Goal: Transaction & Acquisition: Purchase product/service

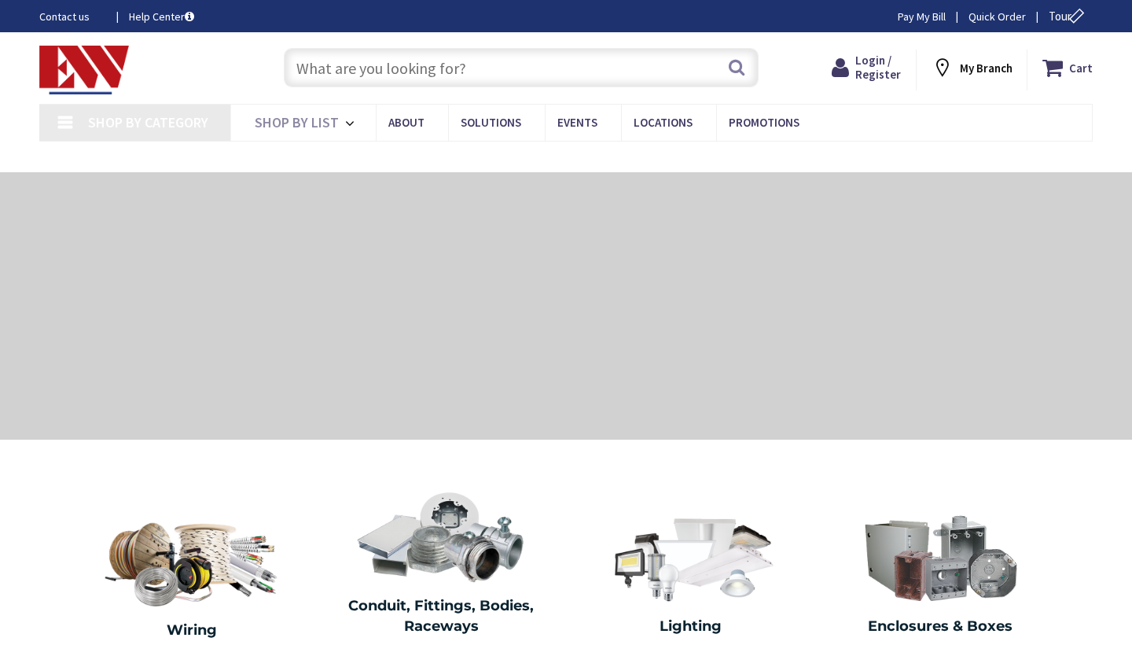
type input "[STREET_ADDRESS]"
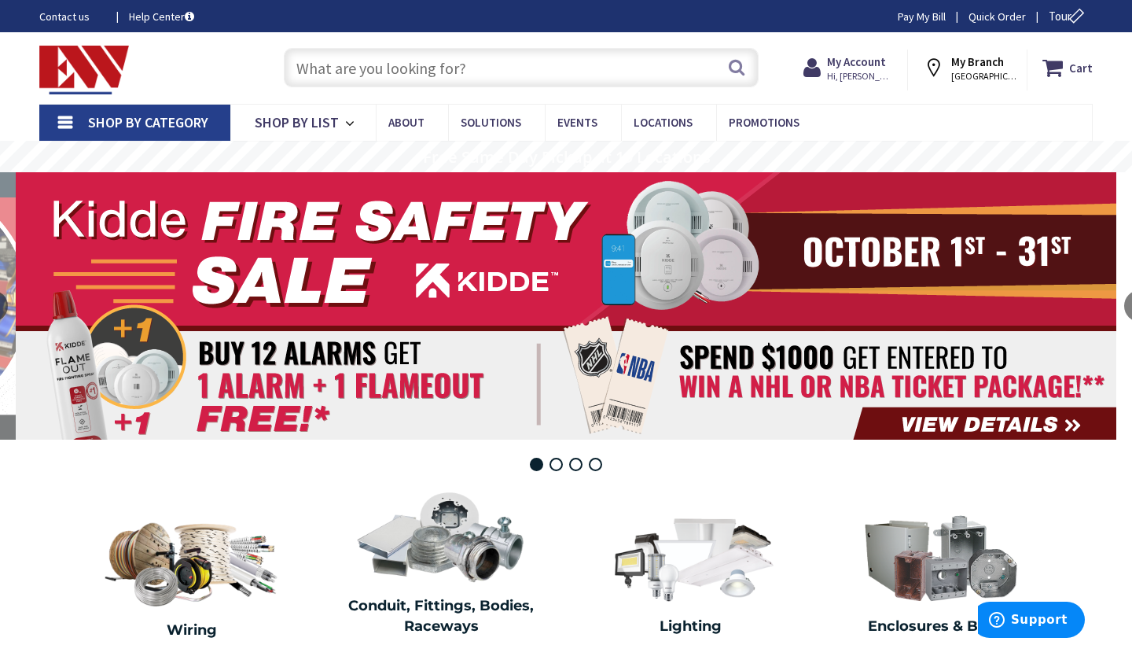
click at [883, 75] on span "Hi, [PERSON_NAME]" at bounding box center [860, 76] width 67 height 13
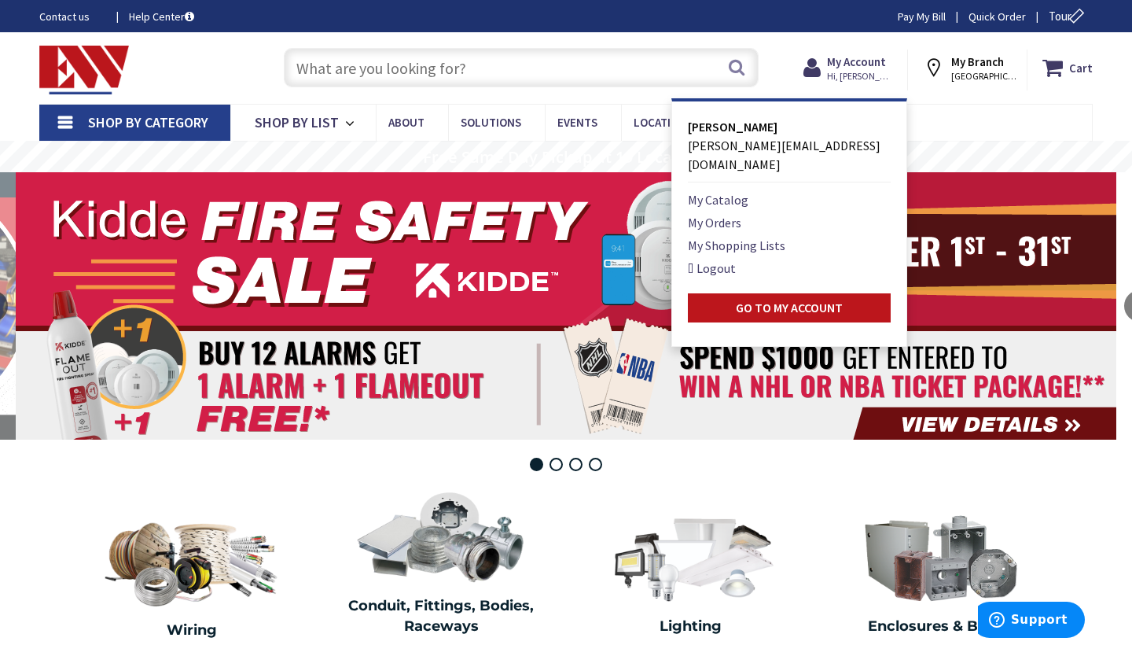
click at [793, 76] on div "Toggle Nav Search Cart My Cart Close" at bounding box center [566, 68] width 1077 height 53
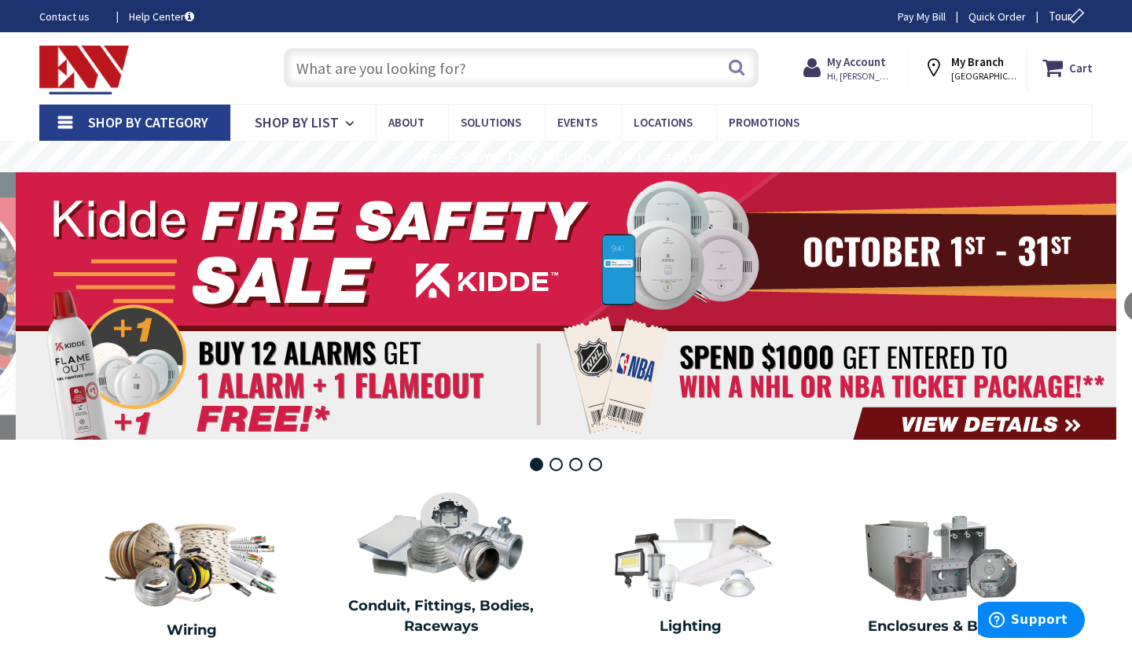
click at [487, 64] on input "text" at bounding box center [521, 67] width 475 height 39
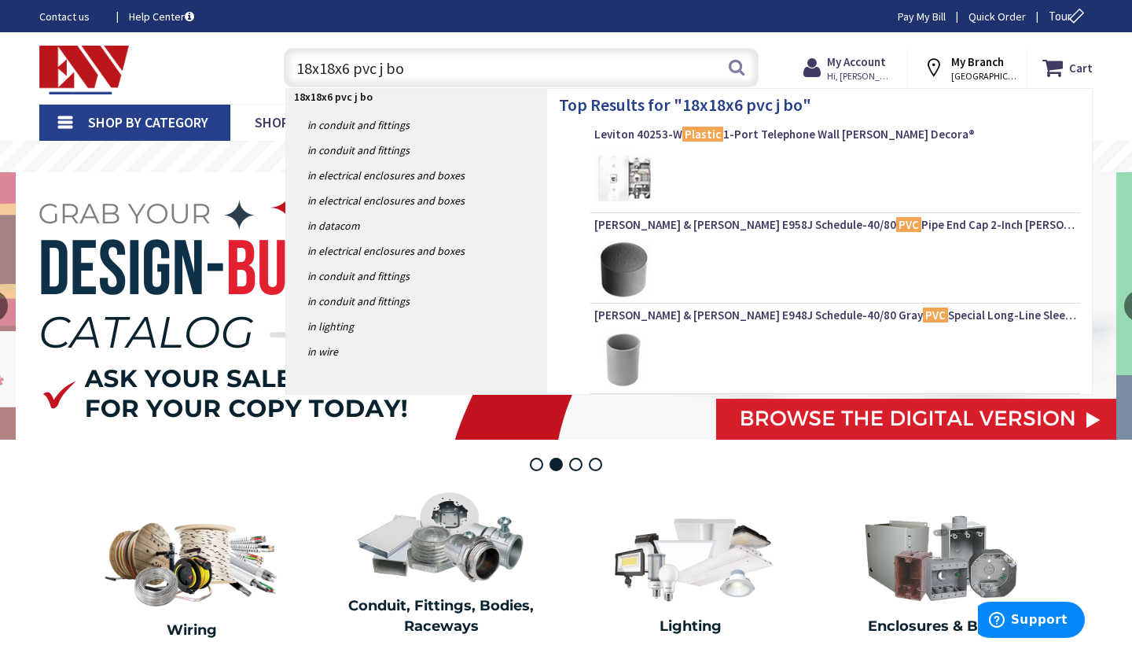
type input "18x18x6 pvc j box"
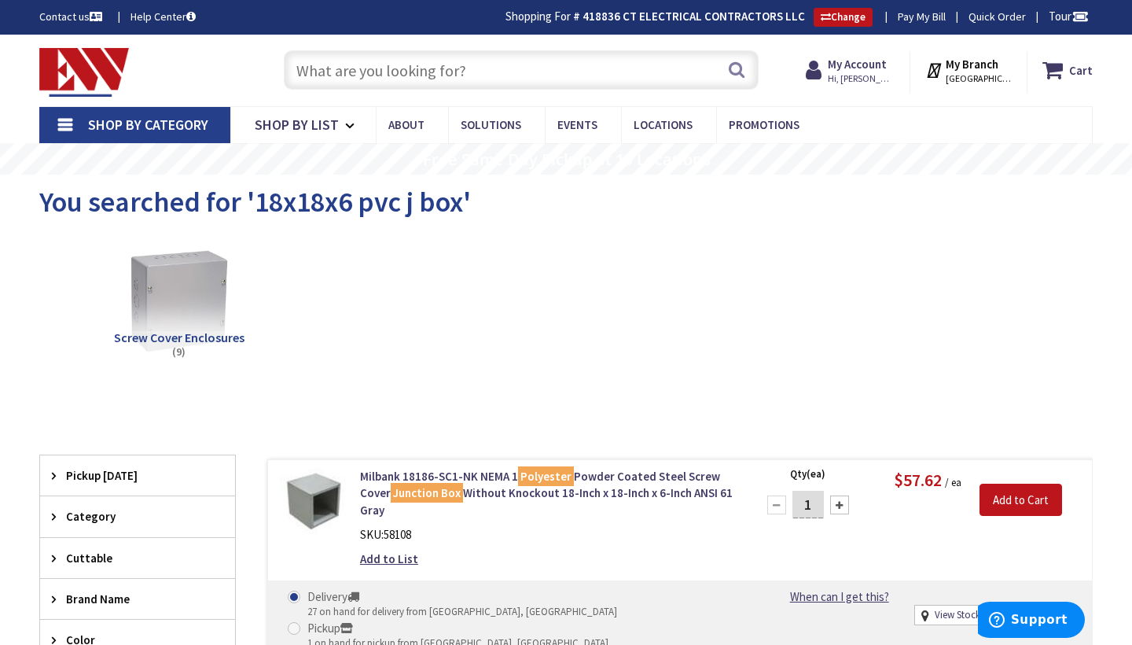
click at [463, 64] on input "text" at bounding box center [521, 69] width 475 height 39
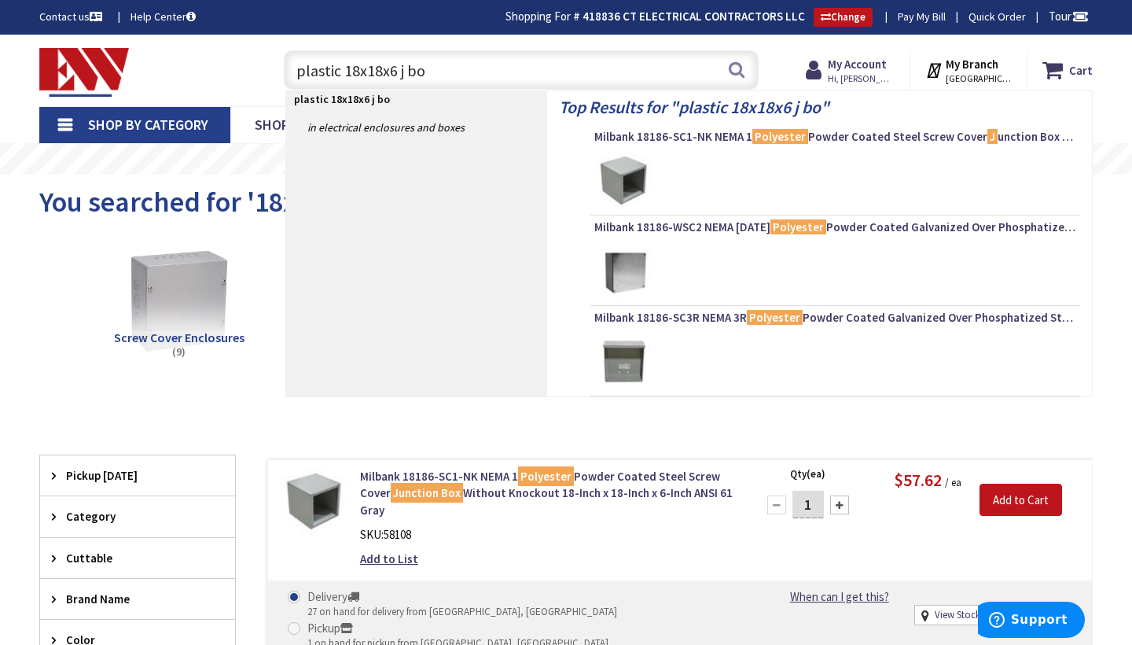
type input "plastic 18x18x6 j box"
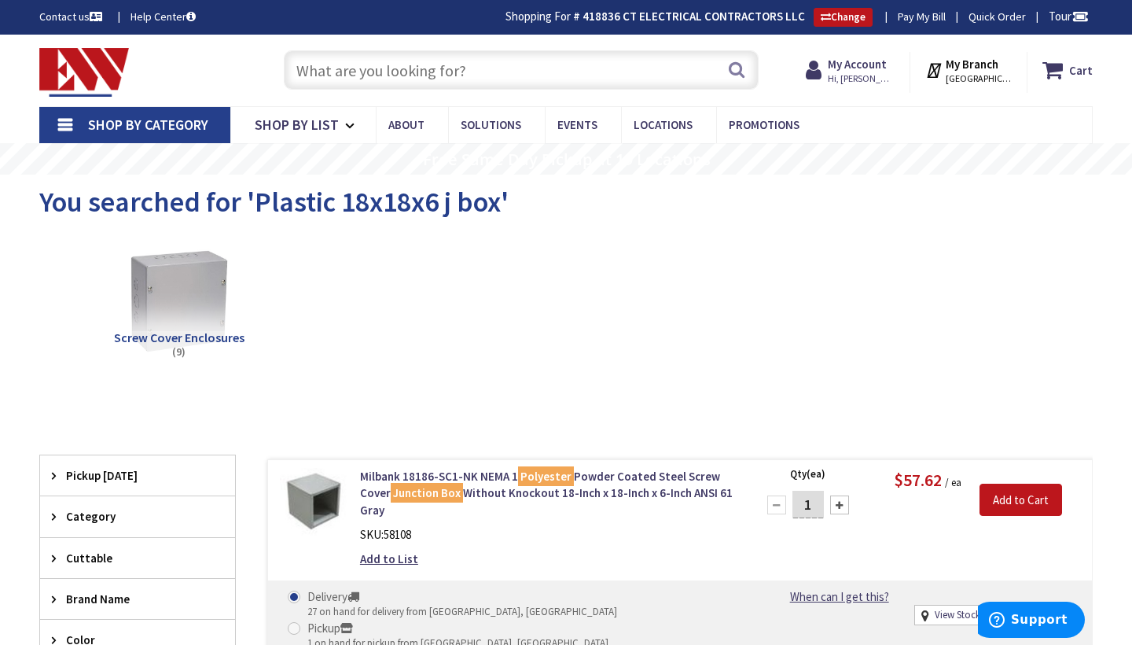
scroll to position [-1, 0]
click at [491, 75] on input "text" at bounding box center [521, 69] width 475 height 39
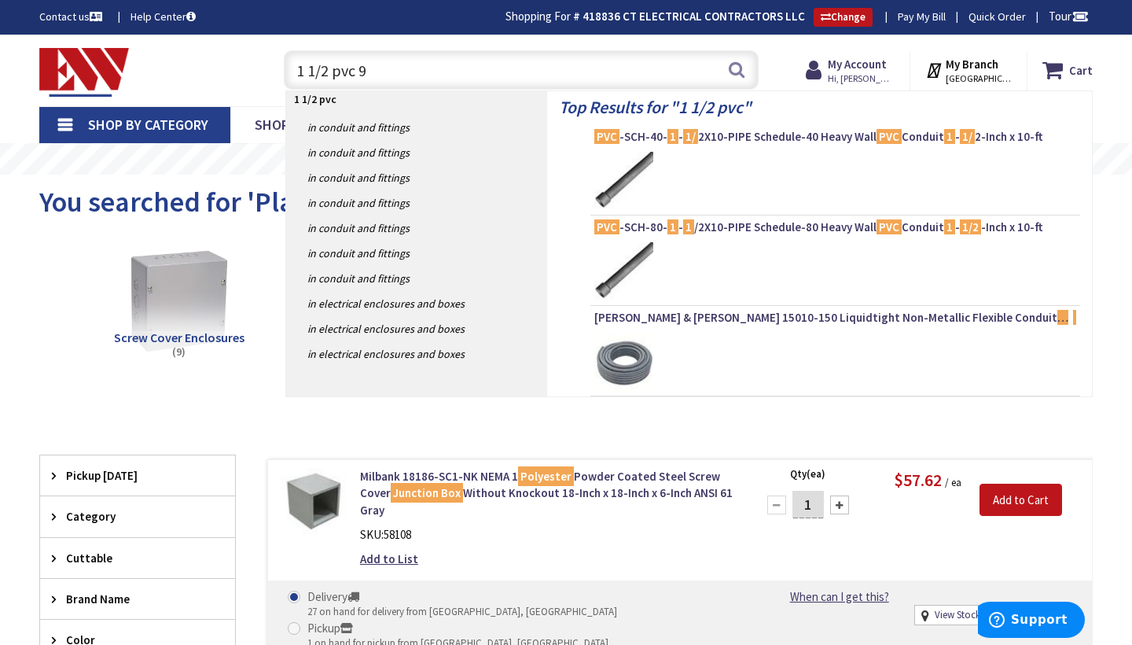
type input "1 1/2 pvc 90"
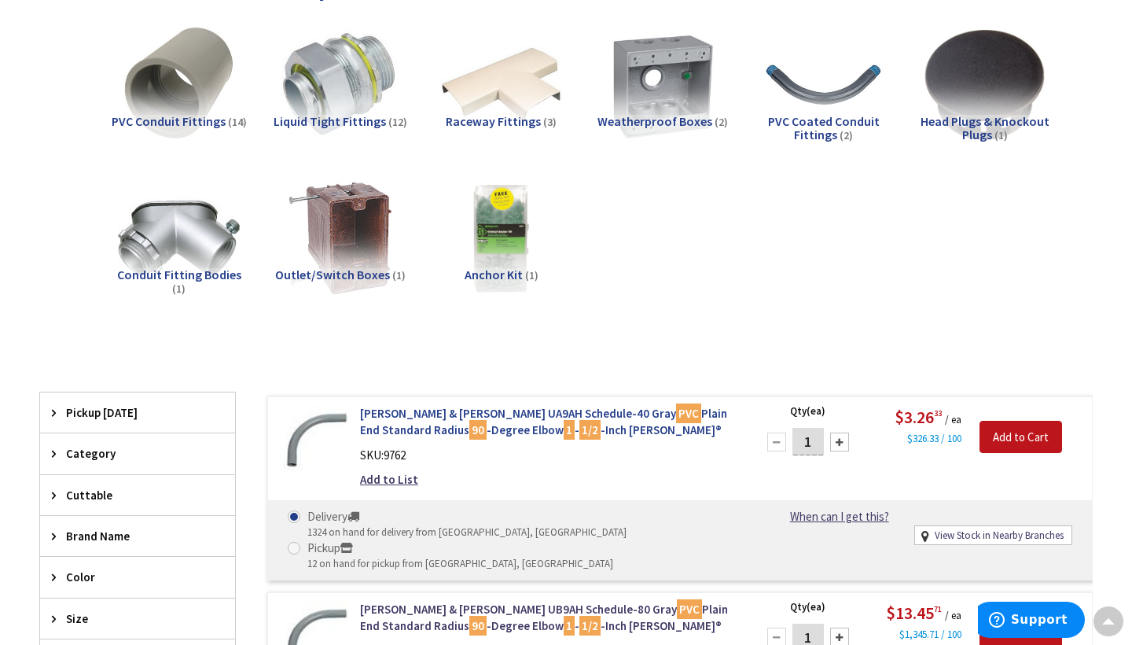
scroll to position [215, 0]
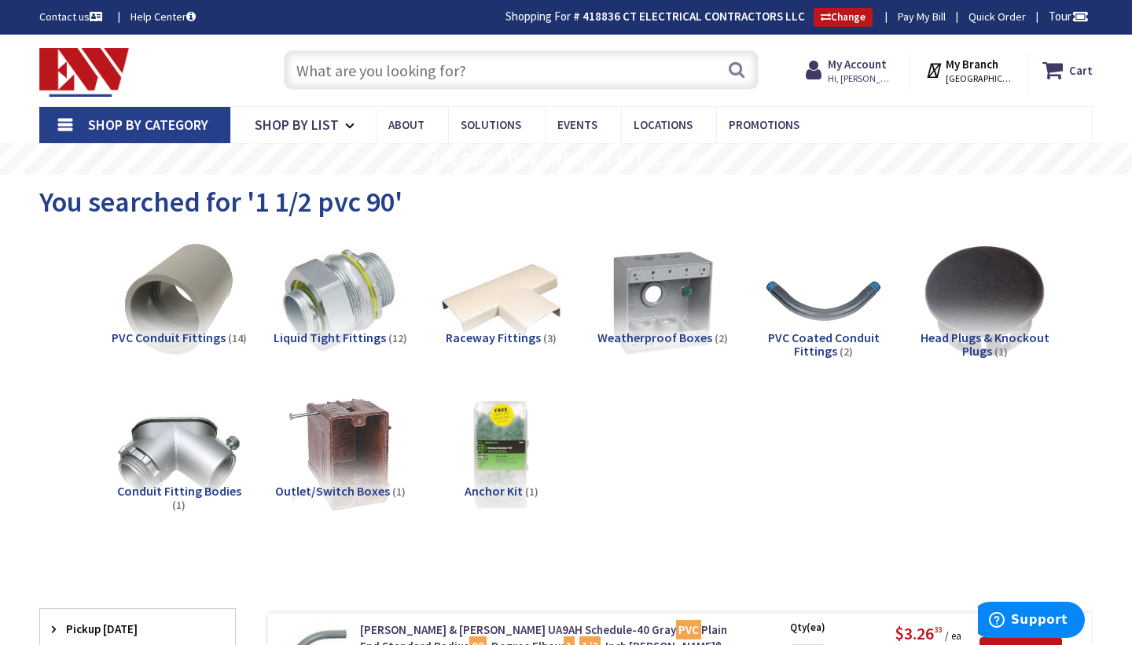
scroll to position [0, 0]
click at [447, 70] on input "text" at bounding box center [521, 69] width 475 height 39
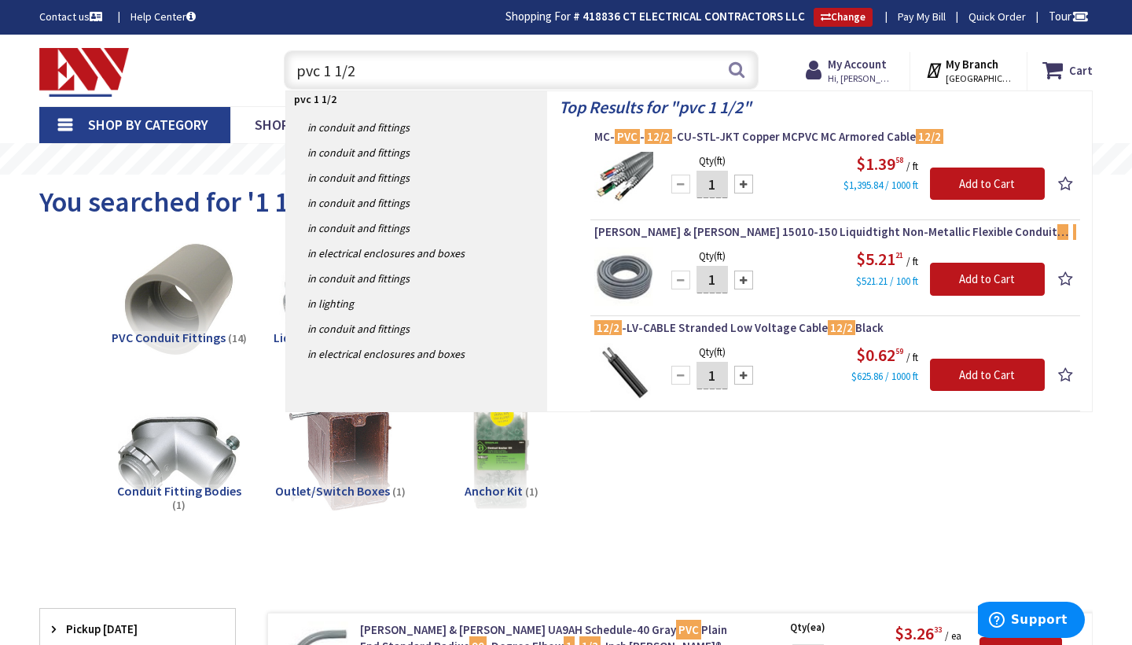
type input "pvc 1 1/2\"
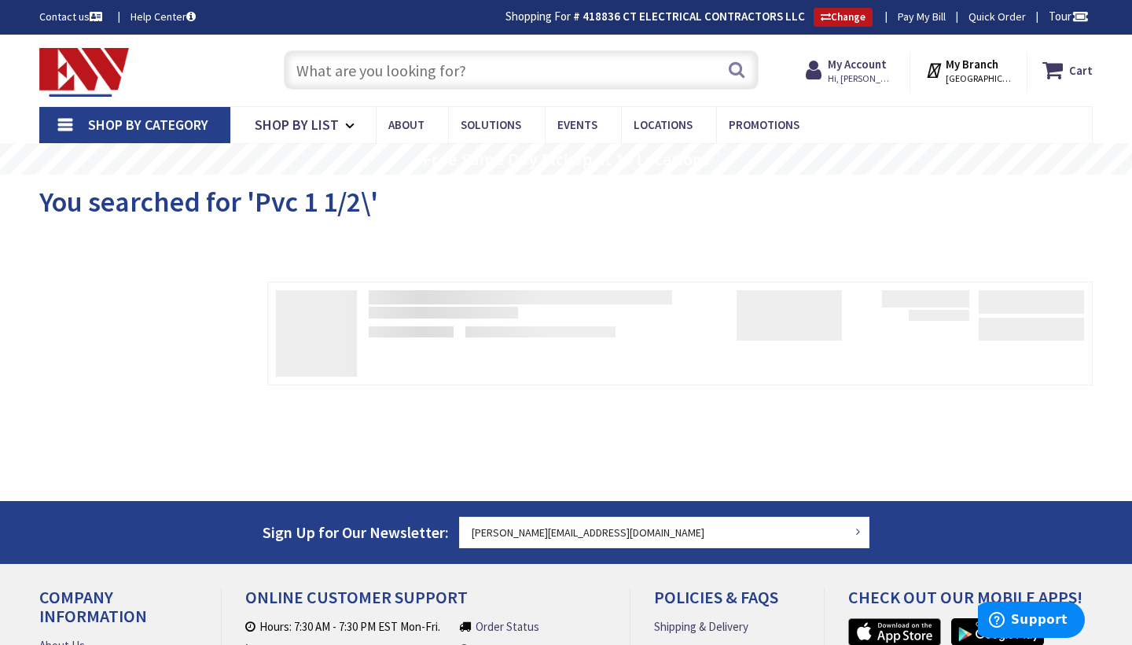
click at [432, 71] on input "text" at bounding box center [521, 69] width 475 height 39
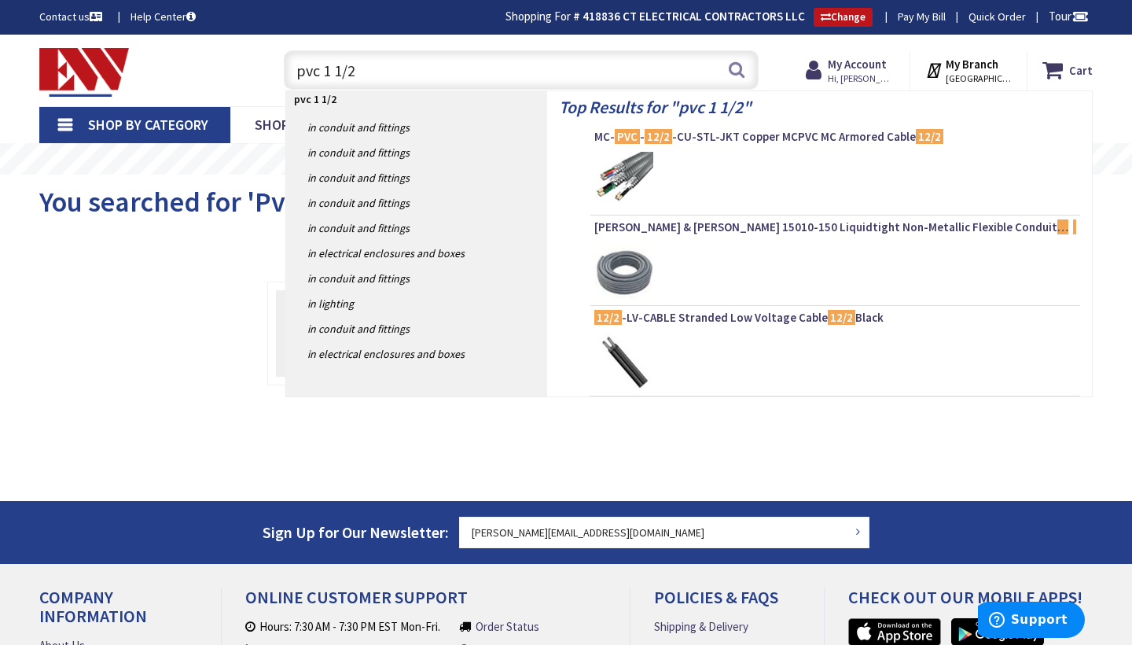
type input "pvc 1 1/2""
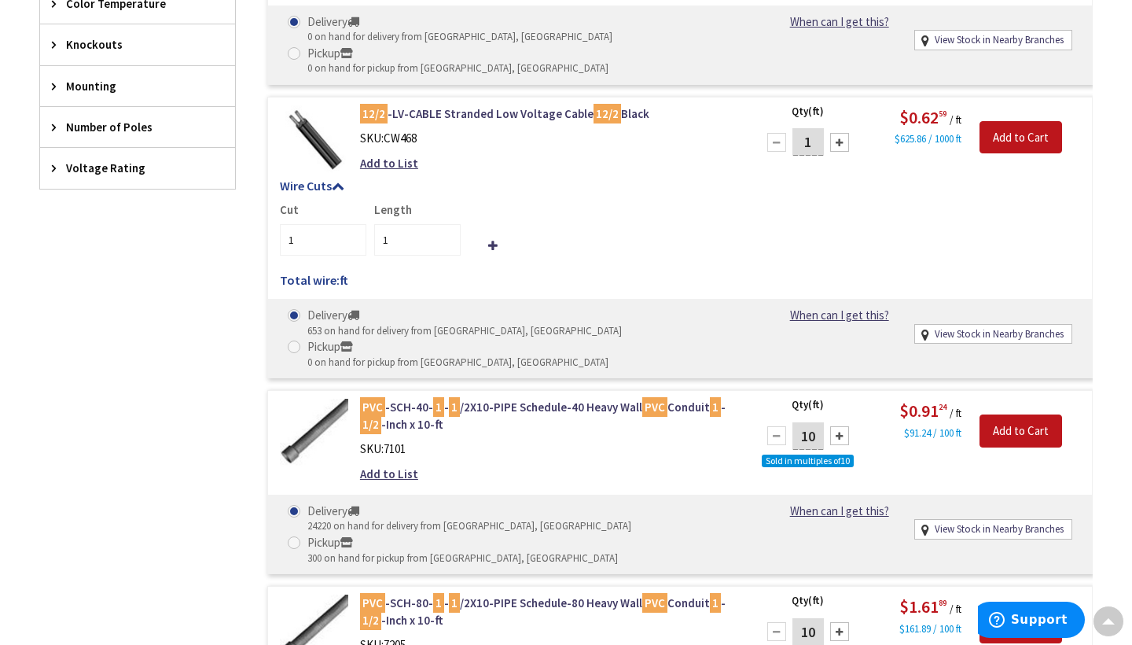
scroll to position [1043, 0]
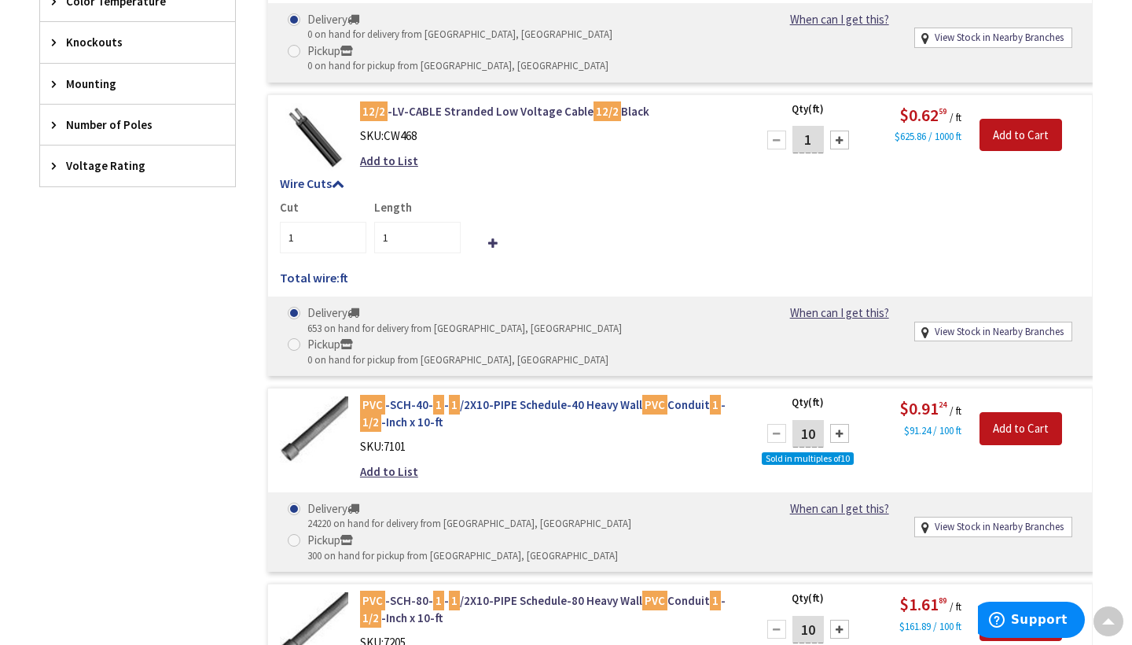
click at [529, 396] on link "PVC -SCH-40- 1 - 1 /2X10-PIPE Schedule-40 Heavy Wall PVC Conduit 1 - 1/2 -Inch …" at bounding box center [548, 413] width 377 height 34
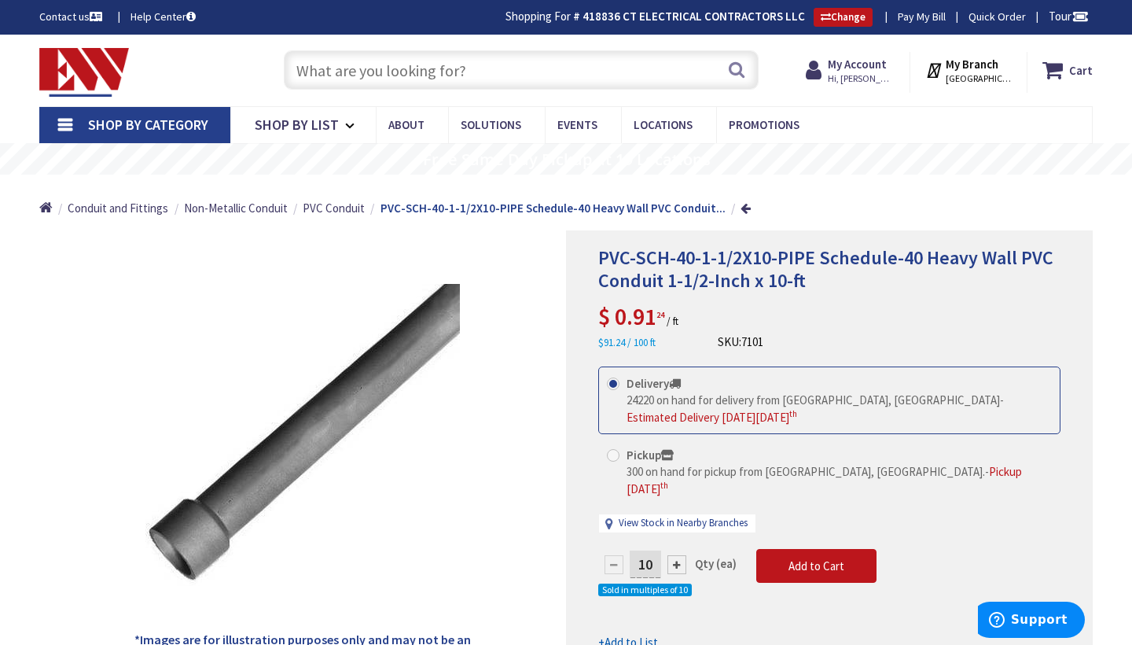
click at [566, 73] on input "text" at bounding box center [521, 69] width 475 height 39
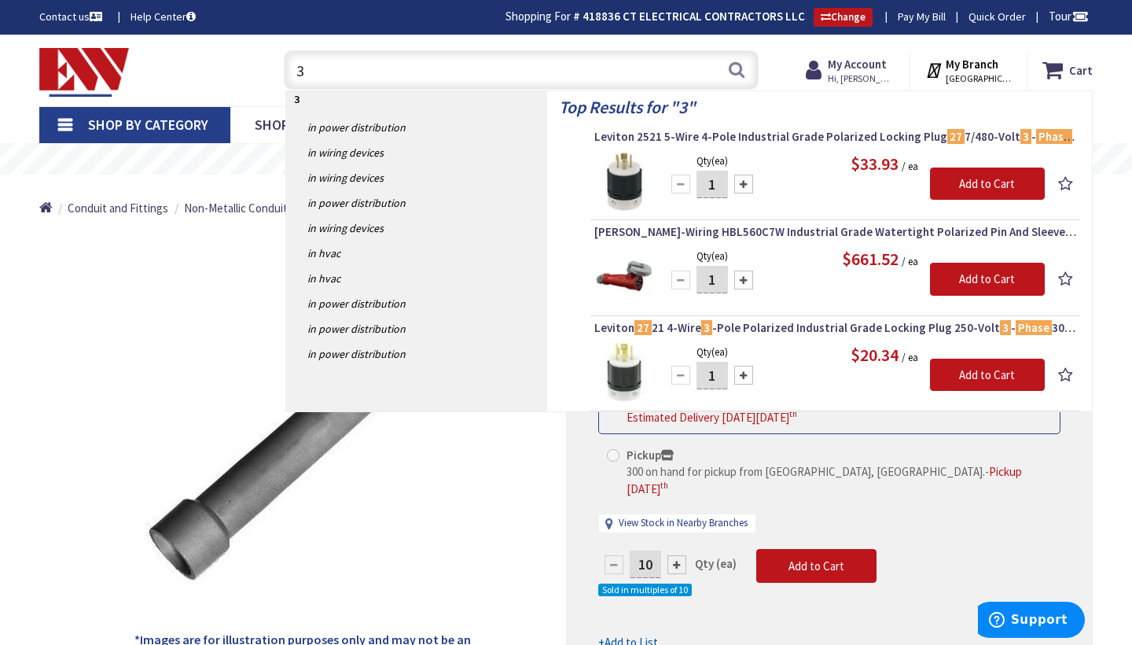
type input "3"
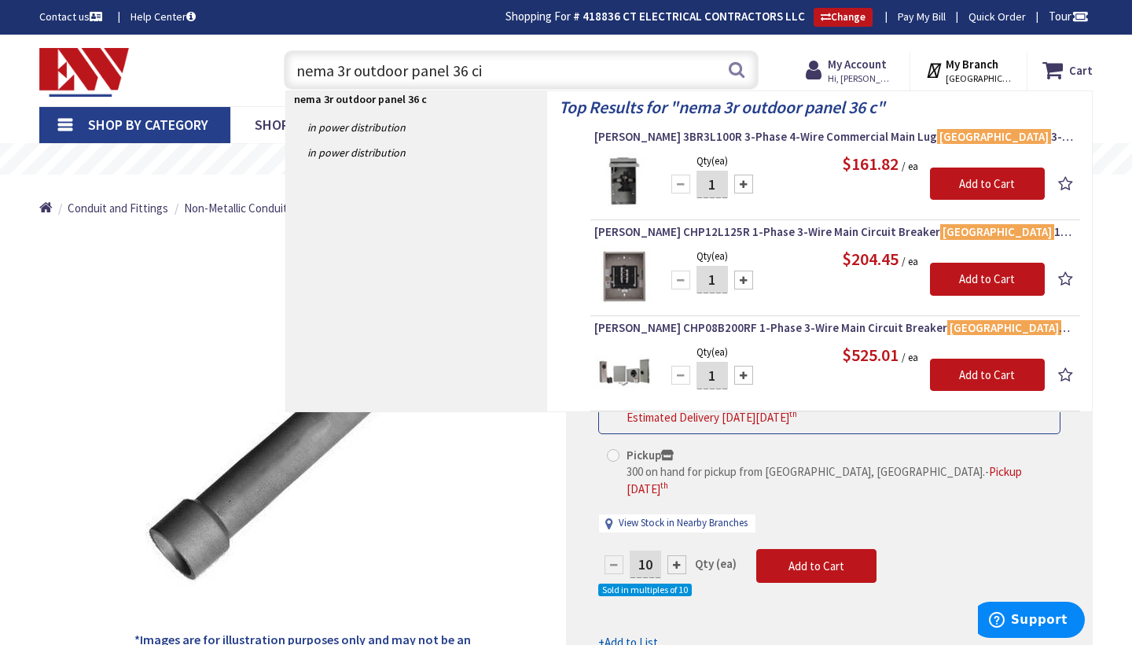
type input "nema 3r outdoor panel 36 cir"
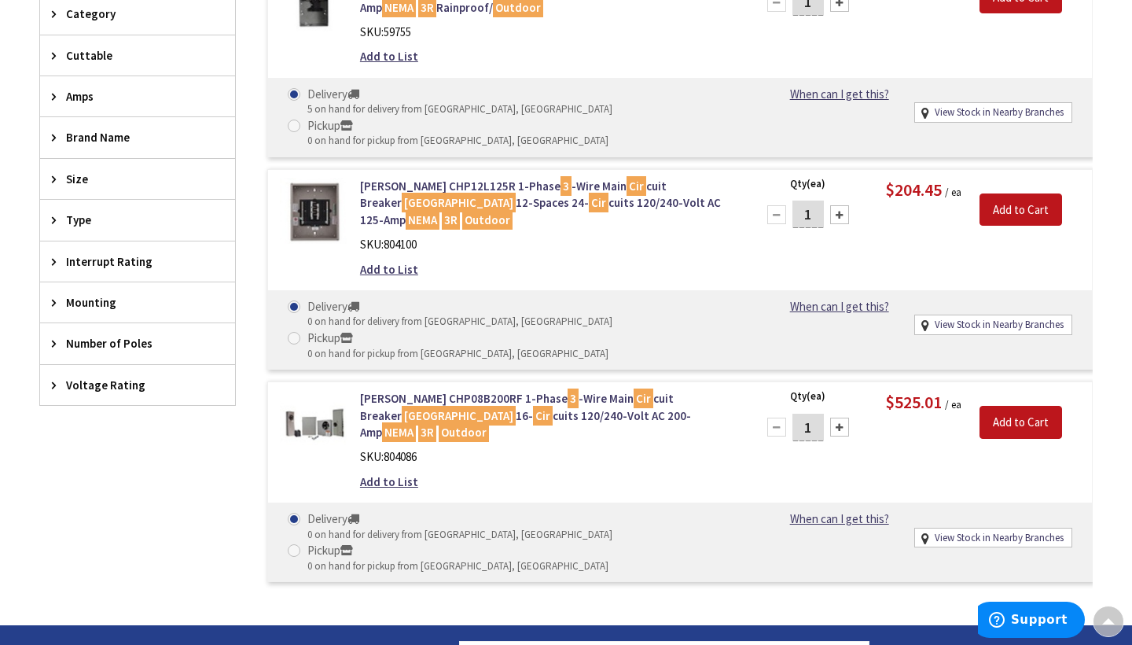
scroll to position [505, 0]
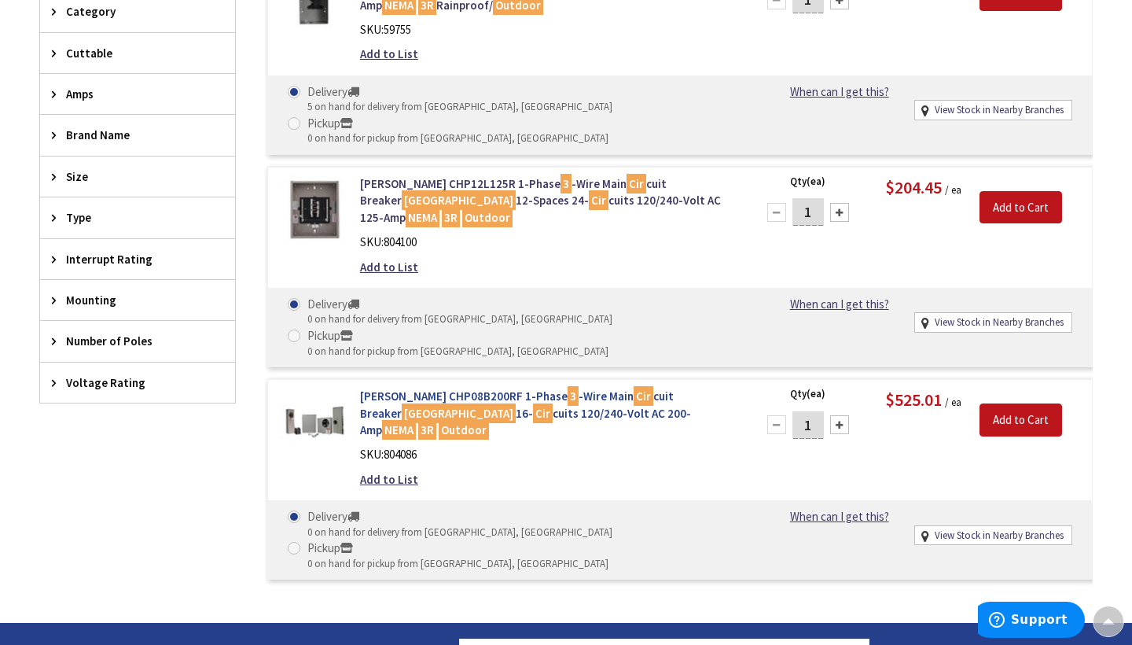
click at [458, 388] on link "Eaton CHP08B200RF 1-Phase 3 -Wire Main Cir cuit Breaker Load Center 16- Cir cui…" at bounding box center [548, 413] width 377 height 50
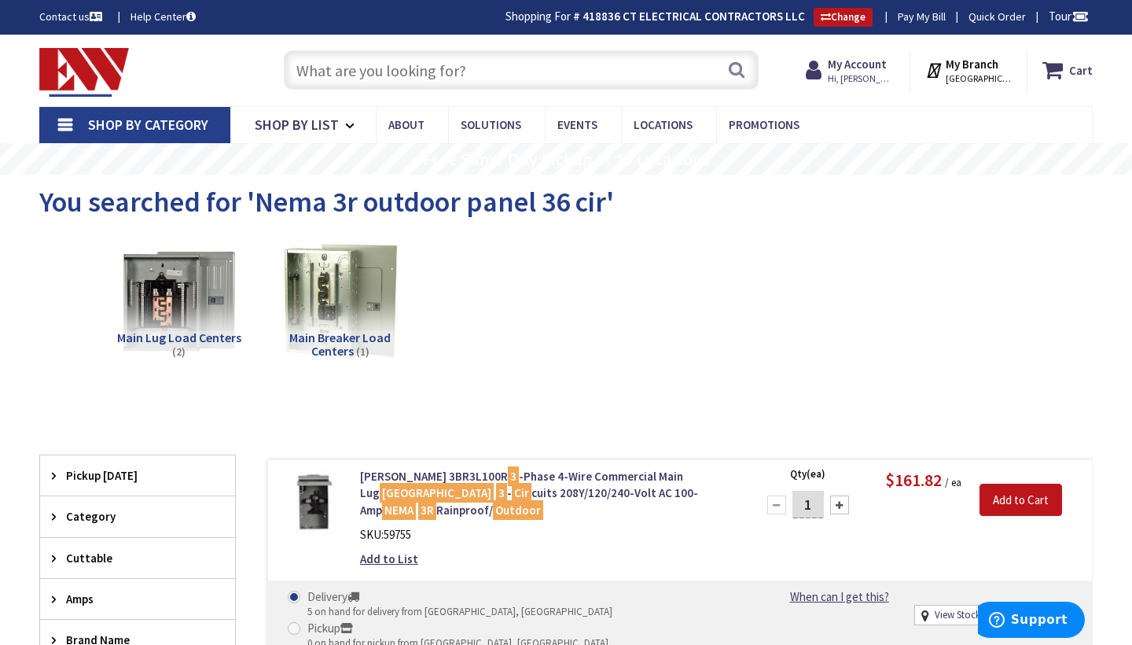
click at [525, 71] on input "text" at bounding box center [521, 69] width 475 height 39
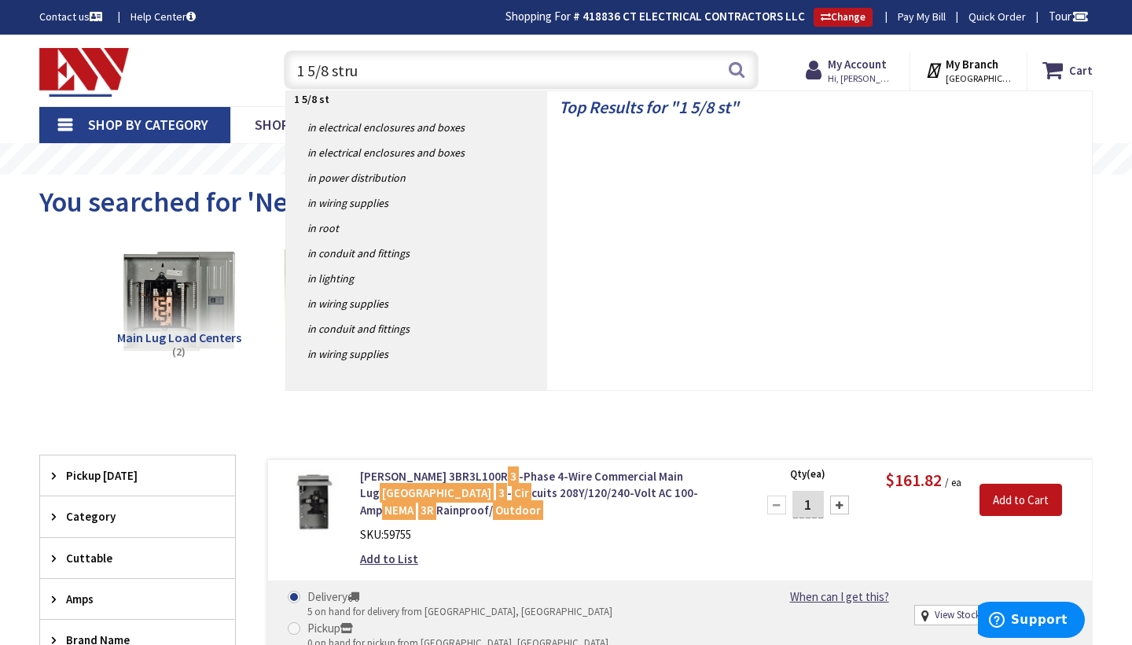
type input "1 5/8 strut"
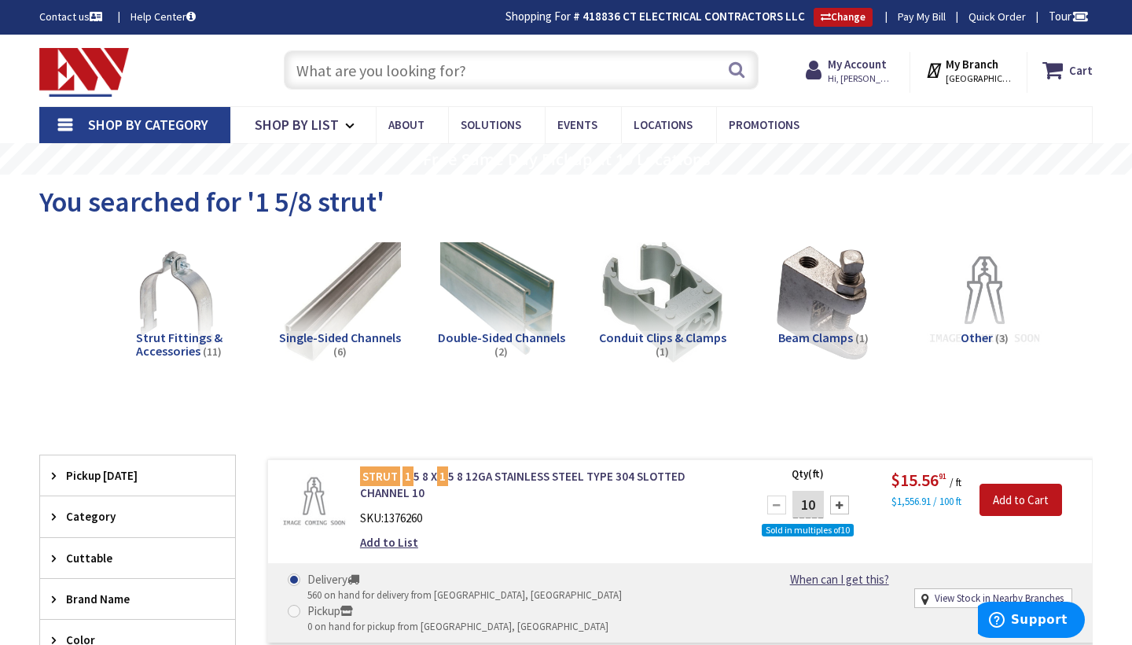
click at [513, 70] on input "text" at bounding box center [521, 69] width 475 height 39
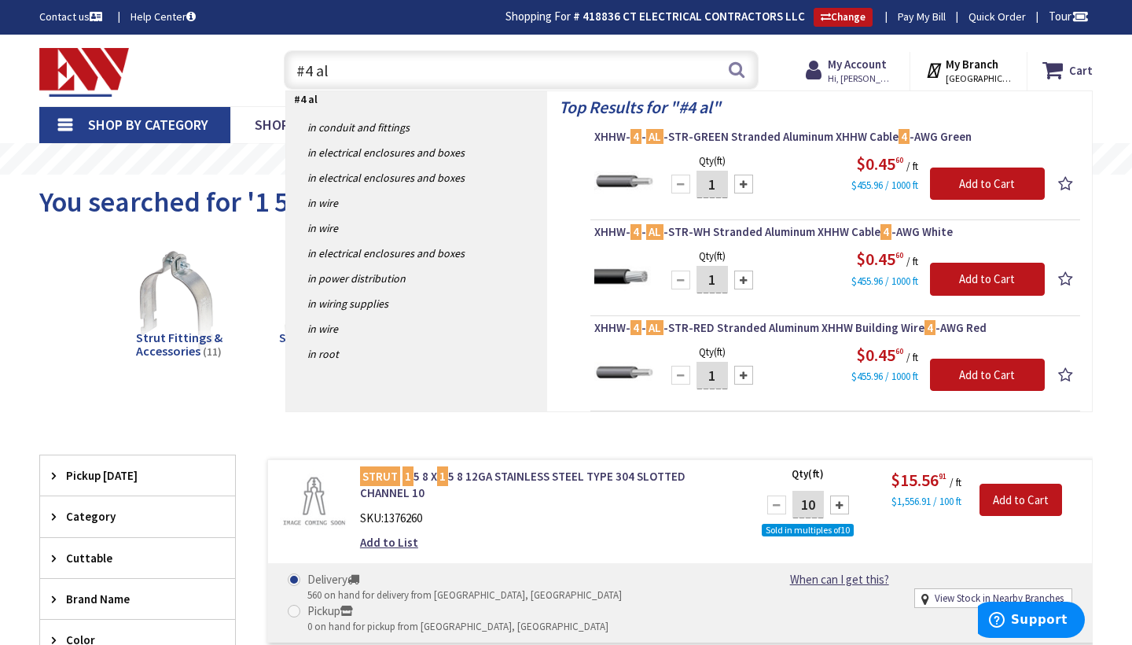
click at [311, 68] on input "#4 al" at bounding box center [521, 69] width 475 height 39
click at [303, 73] on input "#4 al" at bounding box center [521, 69] width 475 height 39
click at [303, 76] on input "4 al" at bounding box center [521, 69] width 475 height 39
type input "4/0 al"
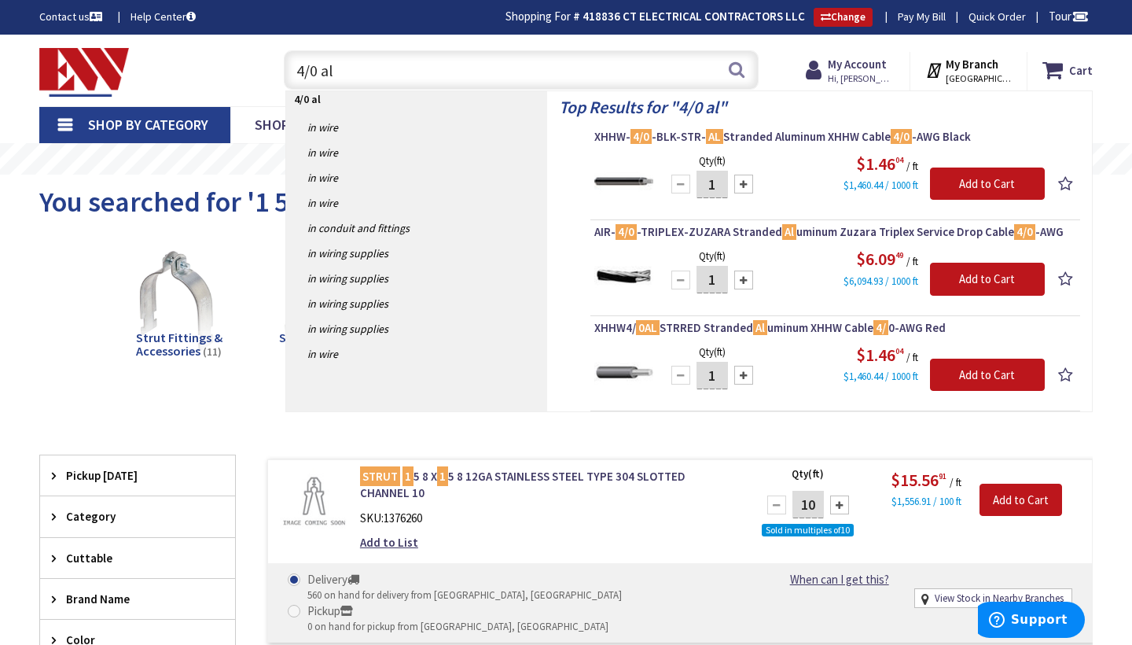
click at [358, 70] on input "4/0 al" at bounding box center [521, 69] width 475 height 39
